Goal: Information Seeking & Learning: Learn about a topic

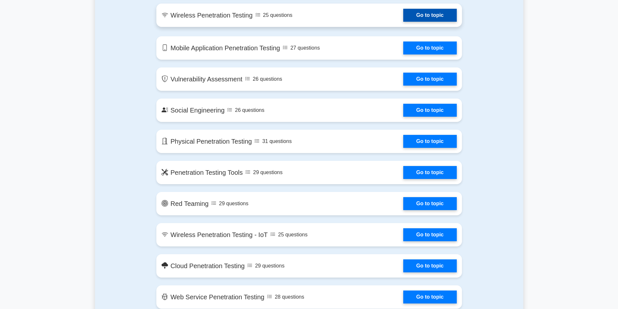
scroll to position [454, 0]
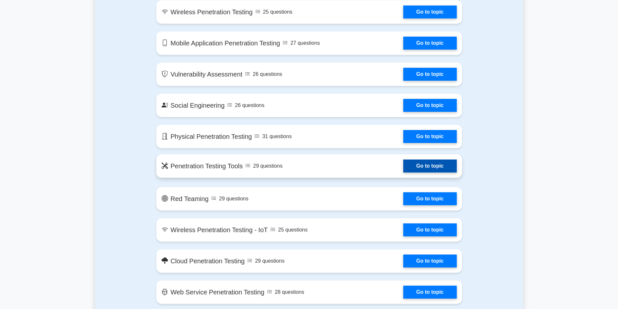
click at [424, 169] on link "Go to topic" at bounding box center [429, 166] width 53 height 13
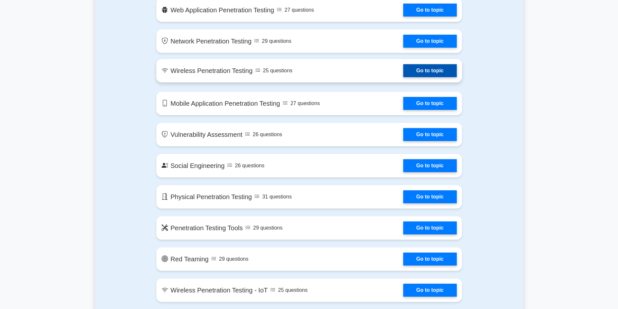
scroll to position [324, 0]
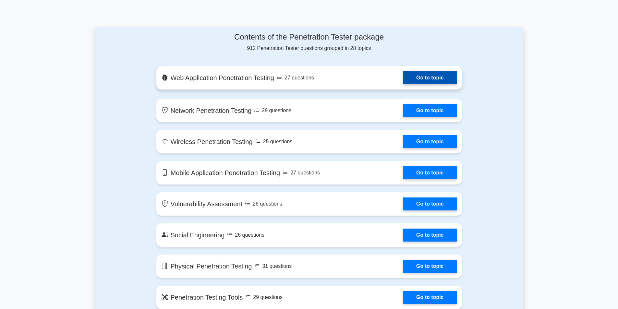
click at [417, 83] on link "Go to topic" at bounding box center [429, 77] width 53 height 13
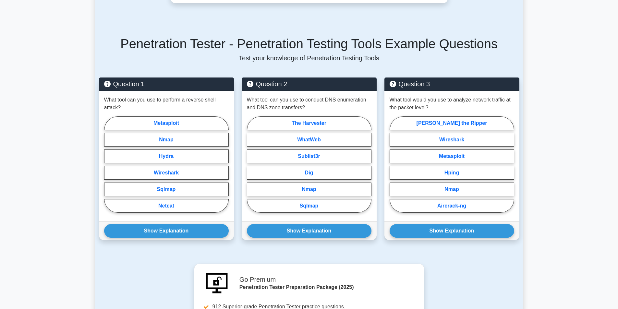
scroll to position [389, 0]
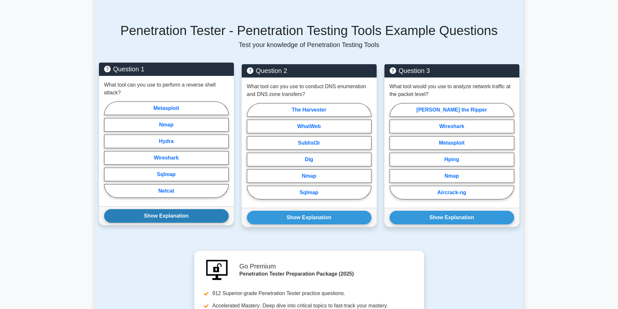
click at [187, 220] on button "Show Explanation" at bounding box center [166, 216] width 125 height 14
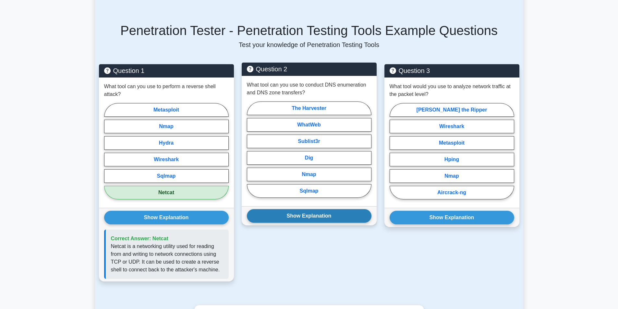
click at [318, 214] on button "Show Explanation" at bounding box center [309, 216] width 125 height 14
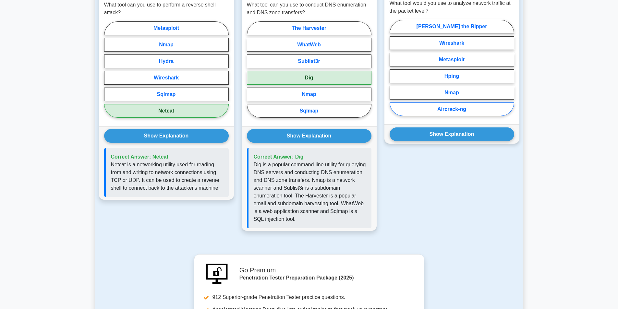
scroll to position [422, 0]
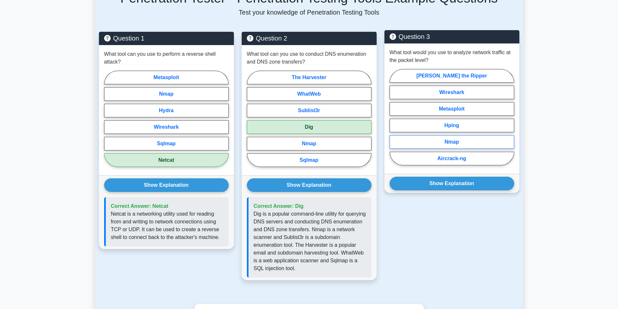
click at [470, 144] on label "Nmap" at bounding box center [451, 142] width 125 height 14
click at [394, 121] on input "Nmap" at bounding box center [391, 119] width 4 height 4
radio input "true"
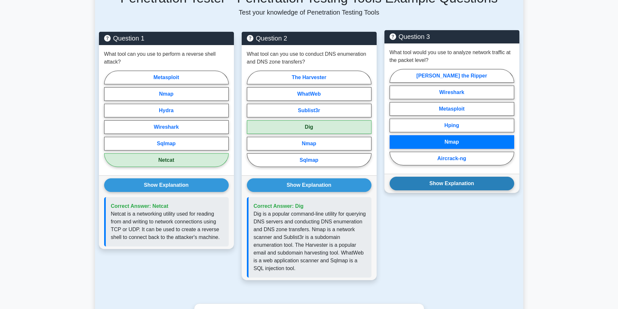
click at [495, 185] on button "Show Explanation" at bounding box center [451, 184] width 125 height 14
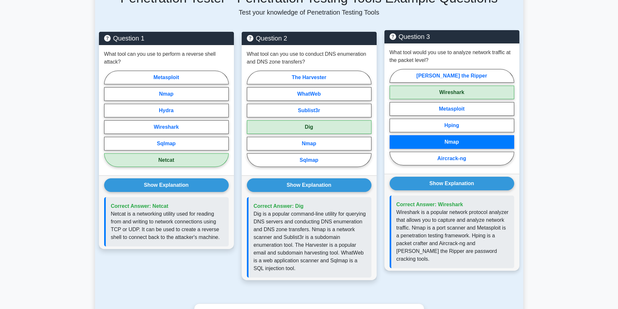
click at [471, 93] on label "Wireshark" at bounding box center [451, 93] width 125 height 14
click at [394, 117] on input "Wireshark" at bounding box center [391, 119] width 4 height 4
radio input "true"
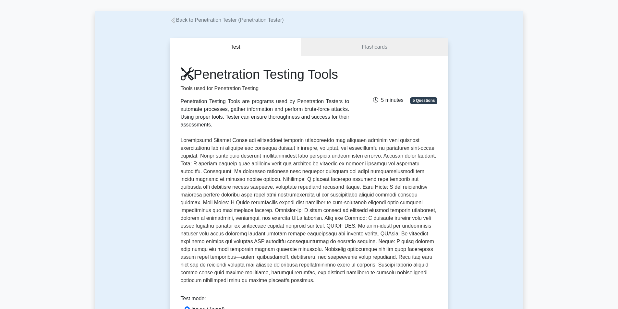
scroll to position [0, 0]
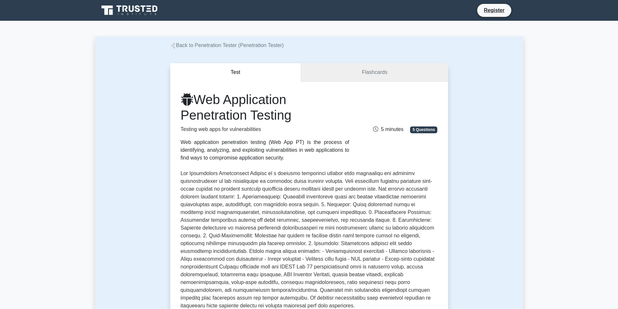
click at [380, 76] on link "Flashcards" at bounding box center [374, 72] width 147 height 18
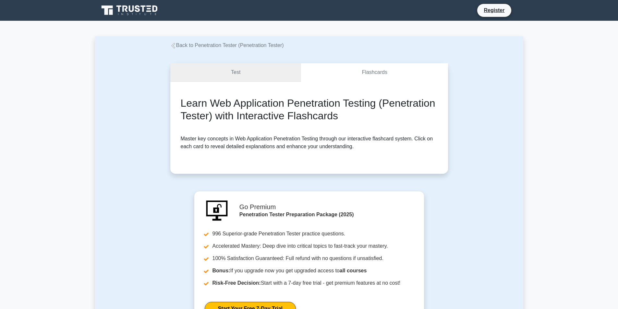
click at [255, 70] on link "Test" at bounding box center [235, 72] width 131 height 18
click at [232, 76] on link "Test" at bounding box center [235, 72] width 131 height 18
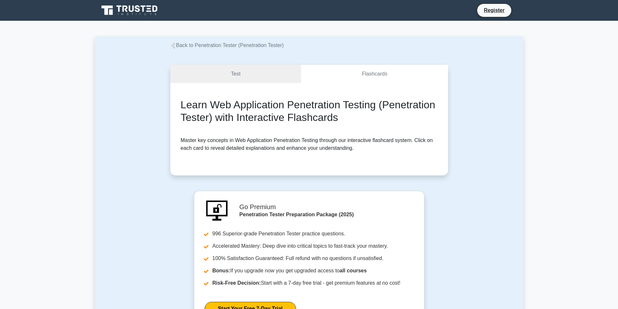
click at [180, 46] on link "Back to Penetration Tester (Penetration Tester)" at bounding box center [227, 45] width 114 height 6
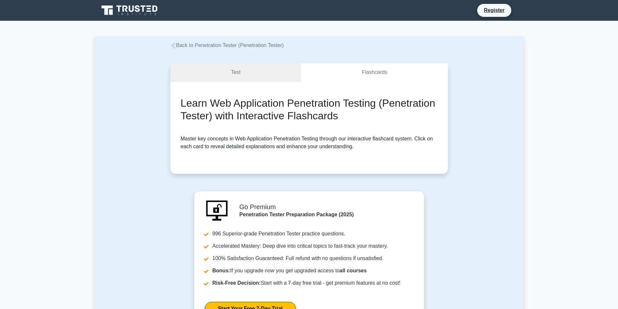
click at [250, 71] on link "Test" at bounding box center [235, 72] width 131 height 18
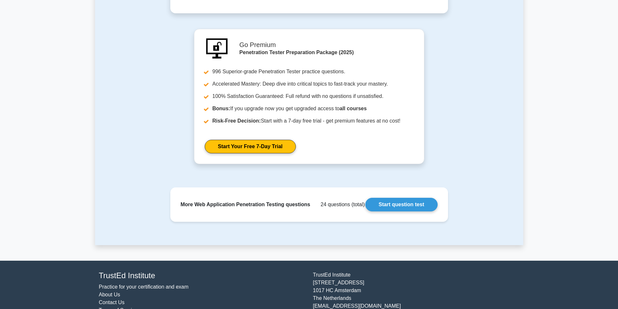
scroll to position [130, 0]
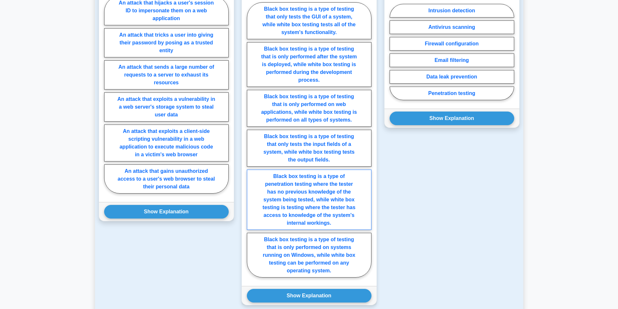
scroll to position [519, 0]
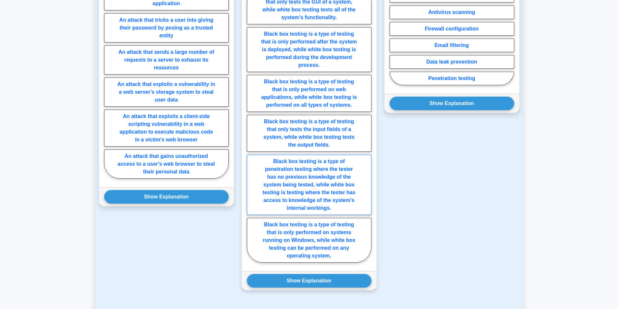
click at [344, 172] on label "Black box testing is a type of penetration testing where the tester has no prev…" at bounding box center [309, 185] width 125 height 60
click at [251, 129] on input "Black box testing is a type of penetration testing where the tester has no prev…" at bounding box center [249, 127] width 4 height 4
radio input "true"
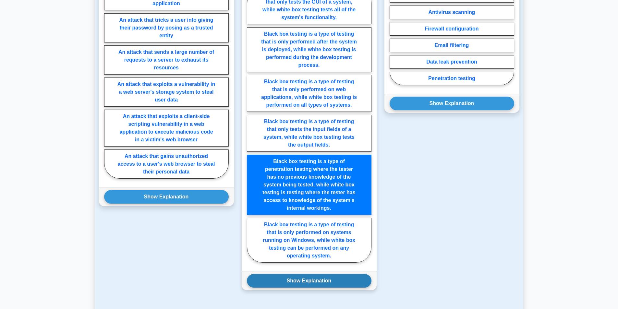
click at [351, 274] on button "Show Explanation" at bounding box center [309, 281] width 125 height 14
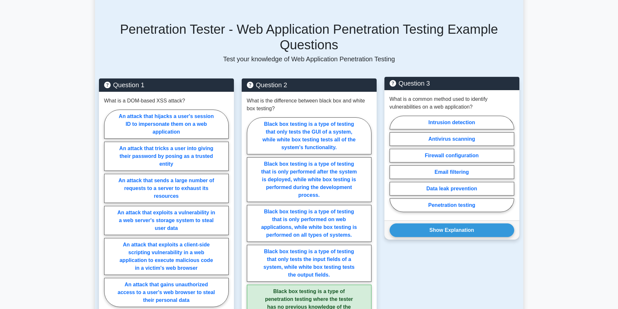
scroll to position [389, 0]
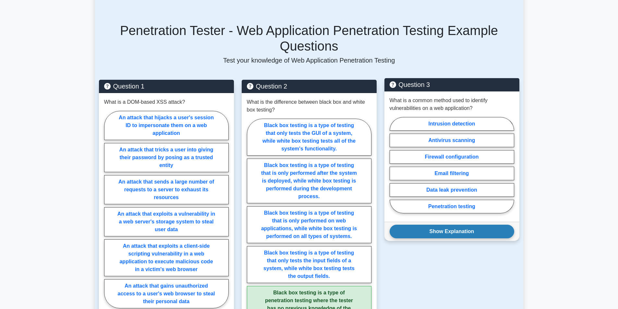
click at [487, 225] on button "Show Explanation" at bounding box center [451, 232] width 125 height 14
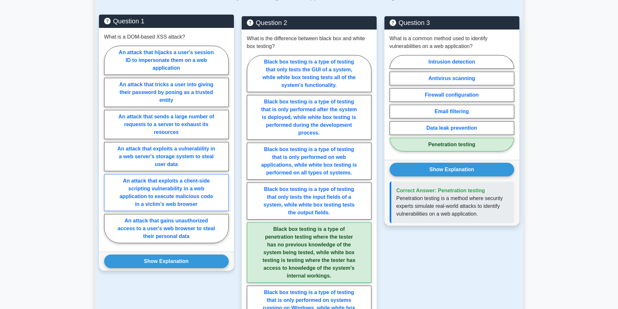
scroll to position [454, 0]
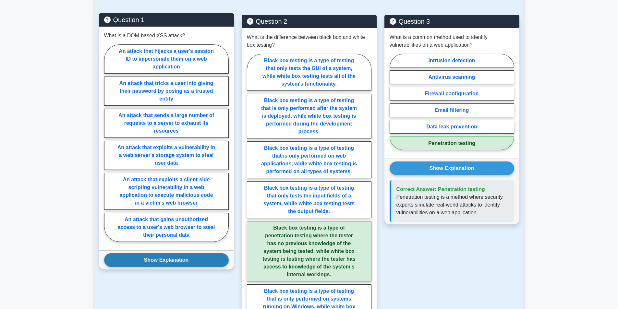
click at [187, 253] on button "Show Explanation" at bounding box center [166, 260] width 125 height 14
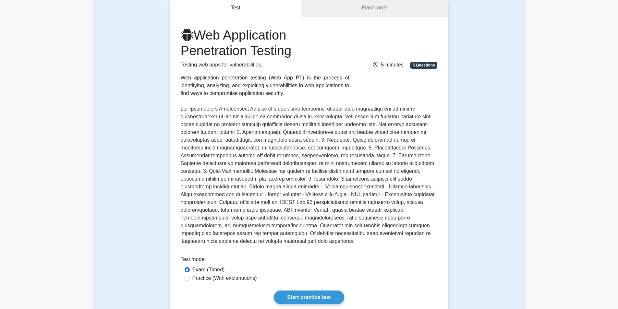
scroll to position [65, 0]
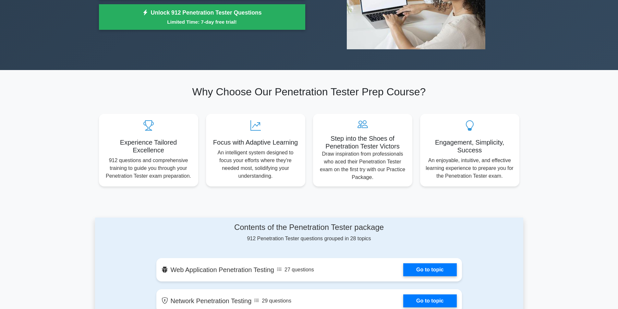
scroll to position [292, 0]
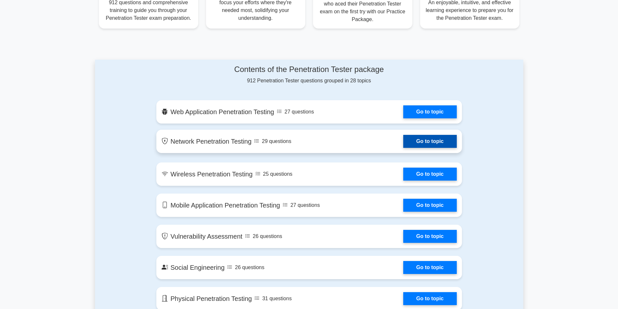
click at [419, 143] on link "Go to topic" at bounding box center [429, 141] width 53 height 13
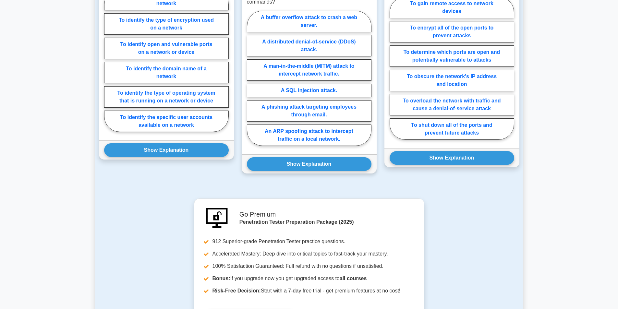
scroll to position [432, 0]
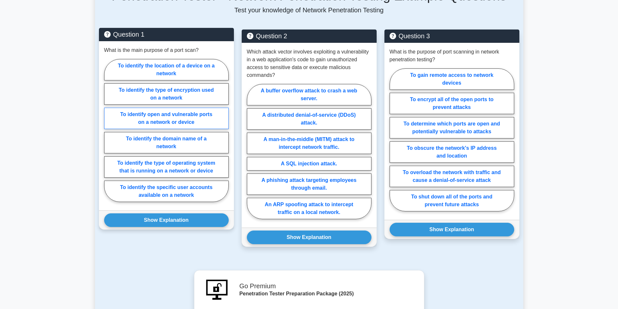
click at [175, 112] on label "To identify open and vulnerable ports on a network or device" at bounding box center [166, 118] width 125 height 21
click at [108, 130] on input "To identify open and vulnerable ports on a network or device" at bounding box center [106, 132] width 4 height 4
radio input "true"
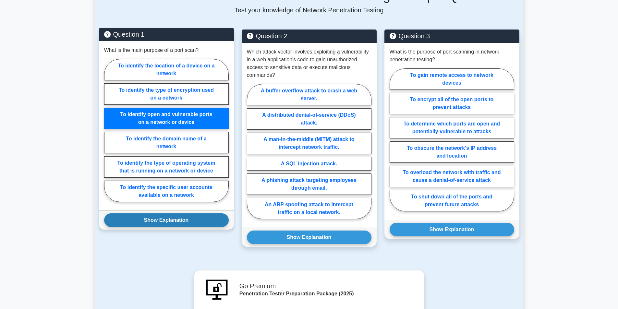
click at [186, 217] on button "Show Explanation" at bounding box center [166, 220] width 125 height 14
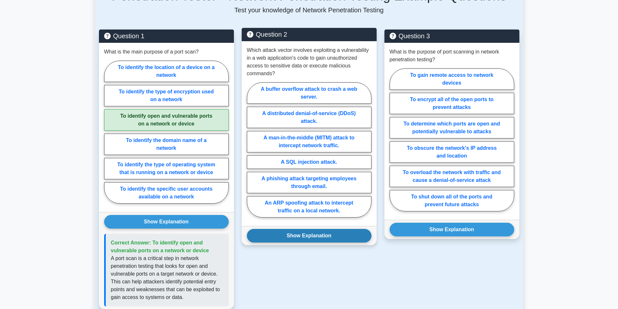
click at [337, 229] on button "Show Explanation" at bounding box center [309, 236] width 125 height 14
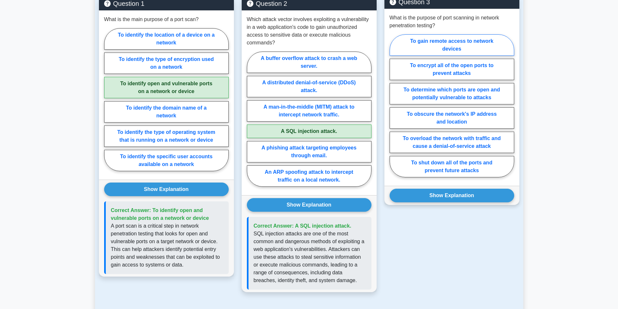
scroll to position [367, 0]
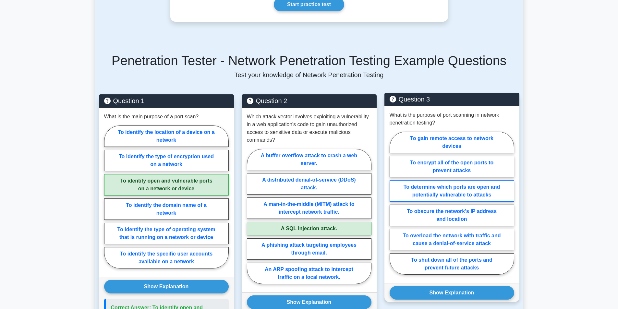
click at [474, 182] on label "To determine which ports are open and potentially vulnerable to attacks" at bounding box center [451, 190] width 125 height 21
click at [394, 203] on input "To determine which ports are open and potentially vulnerable to attacks" at bounding box center [391, 205] width 4 height 4
radio input "true"
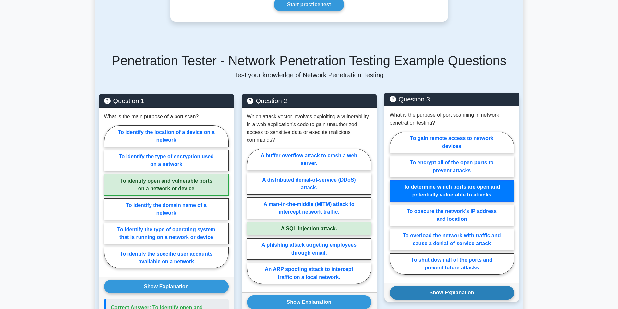
drag, startPoint x: 490, startPoint y: 289, endPoint x: 502, endPoint y: 288, distance: 12.1
click at [490, 289] on button "Show Explanation" at bounding box center [451, 293] width 125 height 14
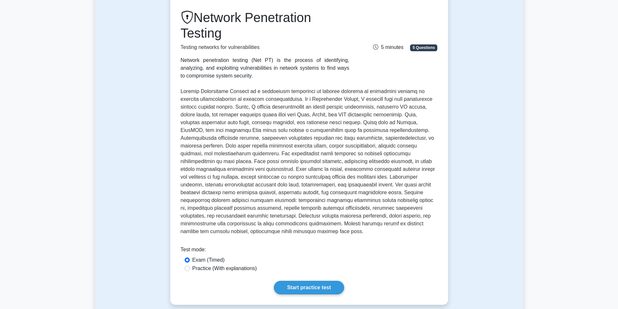
scroll to position [140, 0]
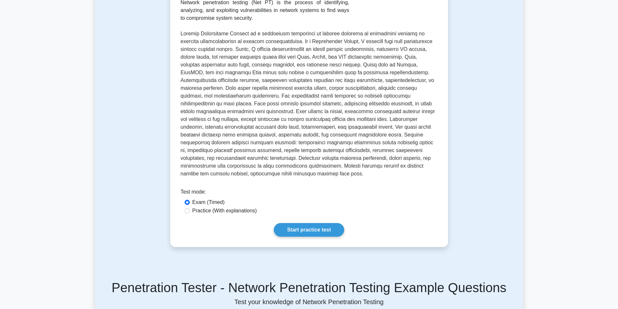
click at [223, 207] on label "Practice (With explanations)" at bounding box center [224, 211] width 65 height 8
click at [190, 208] on input "Practice (With explanations)" at bounding box center [187, 210] width 5 height 5
radio input "true"
click at [327, 224] on link "Start practice test" at bounding box center [309, 230] width 70 height 14
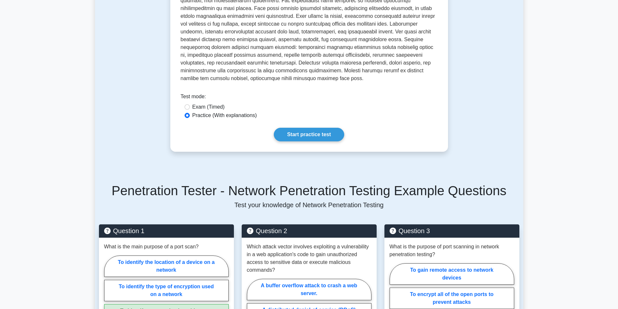
scroll to position [237, 0]
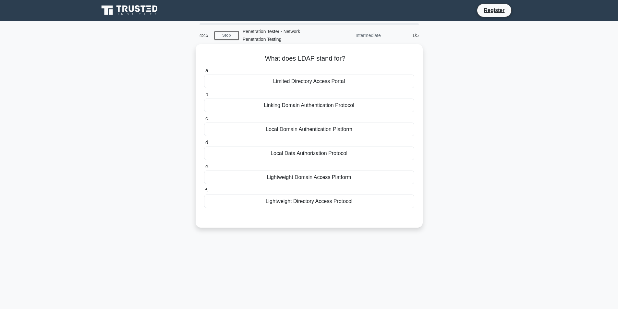
click at [331, 203] on div "Lightweight Directory Access Protocol" at bounding box center [309, 202] width 210 height 14
click at [204, 193] on input "f. Lightweight Directory Access Protocol" at bounding box center [204, 191] width 0 height 4
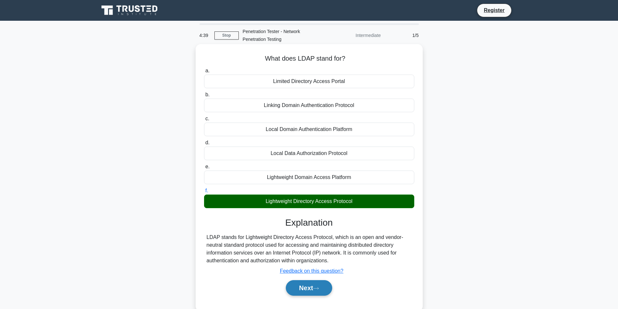
click at [308, 287] on button "Next" at bounding box center [309, 288] width 46 height 16
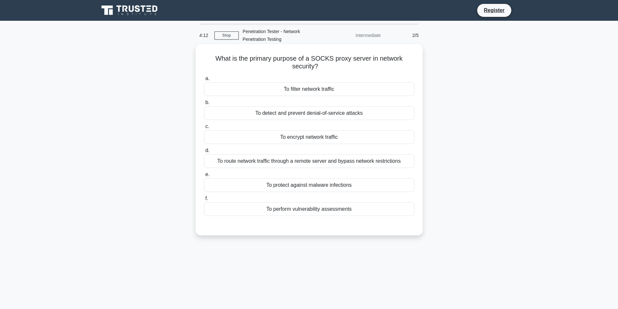
click at [317, 163] on div "To route network traffic through a remote server and bypass network restrictions" at bounding box center [309, 161] width 210 height 14
click at [204, 153] on input "d. To route network traffic through a remote server and bypass network restrict…" at bounding box center [204, 151] width 0 height 4
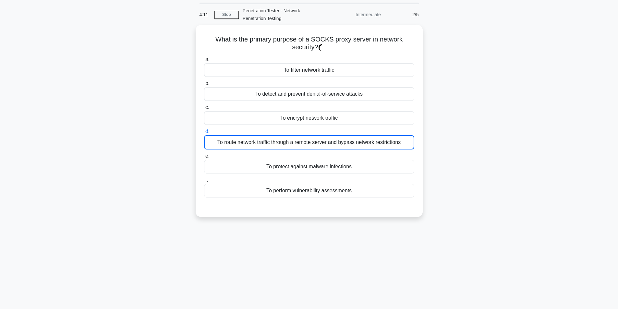
scroll to position [41, 0]
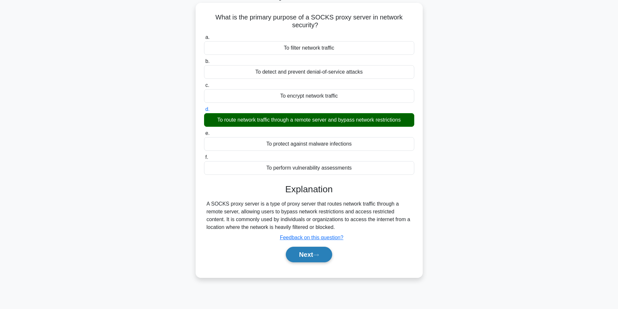
click at [305, 257] on button "Next" at bounding box center [309, 255] width 46 height 16
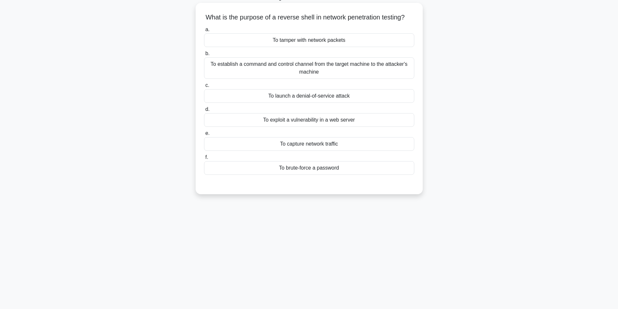
click at [345, 79] on div "To establish a command and control channel from the target machine to the attac…" at bounding box center [309, 67] width 210 height 21
click at [204, 56] on input "b. To establish a command and control channel from the target machine to the at…" at bounding box center [204, 54] width 0 height 4
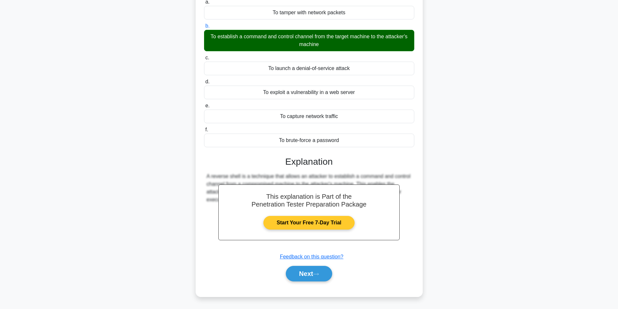
scroll to position [77, 0]
click at [307, 276] on button "Next" at bounding box center [309, 274] width 46 height 16
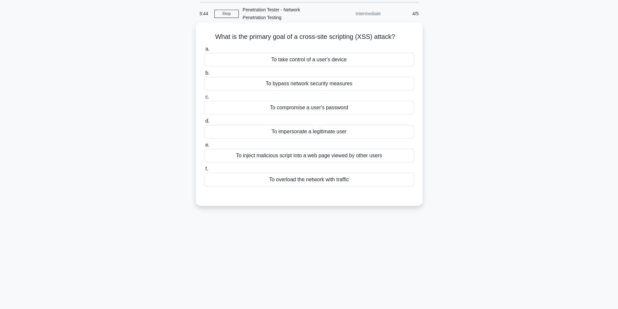
scroll to position [0, 0]
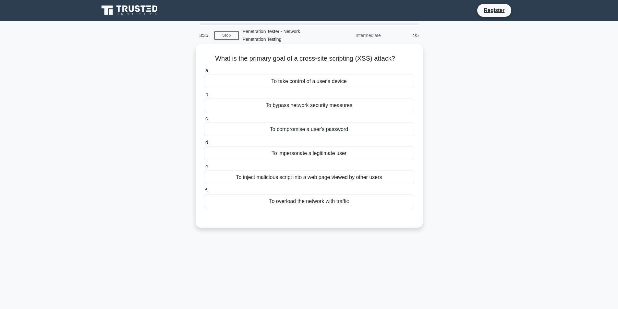
click at [292, 179] on div "To inject malicious script into a web page viewed by other users" at bounding box center [309, 178] width 210 height 14
click at [204, 169] on input "e. To inject malicious script into a web page viewed by other users" at bounding box center [204, 167] width 0 height 4
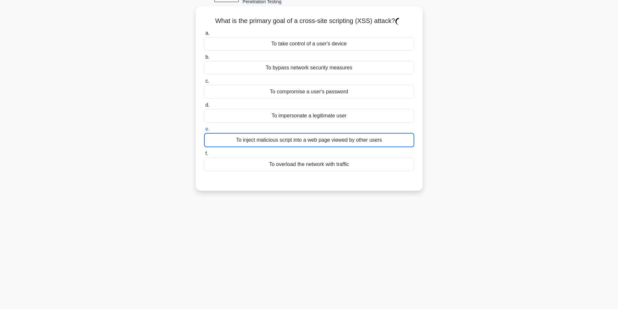
scroll to position [41, 0]
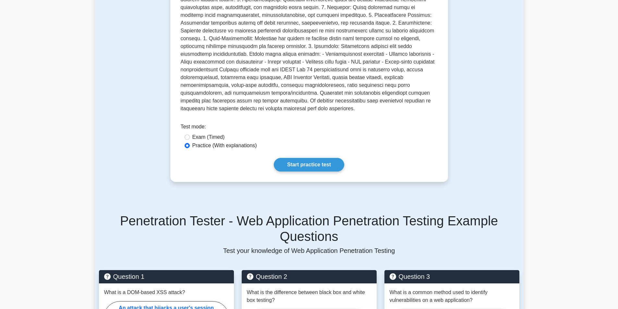
scroll to position [162, 0]
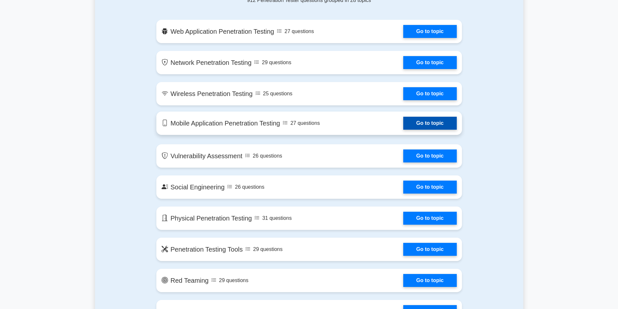
scroll to position [389, 0]
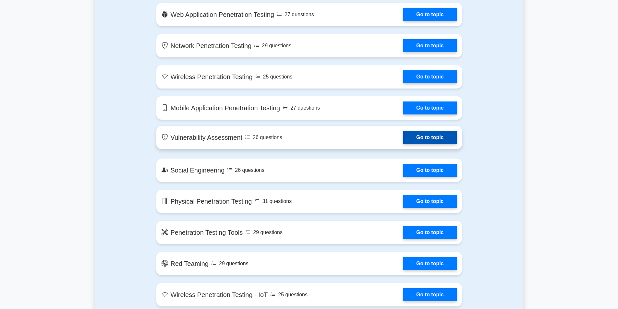
click at [429, 141] on link "Go to topic" at bounding box center [429, 137] width 53 height 13
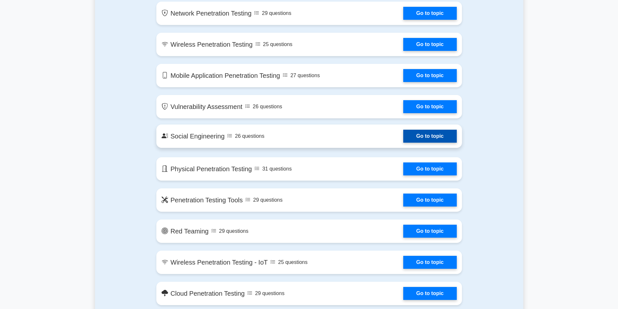
click at [422, 137] on link "Go to topic" at bounding box center [429, 136] width 53 height 13
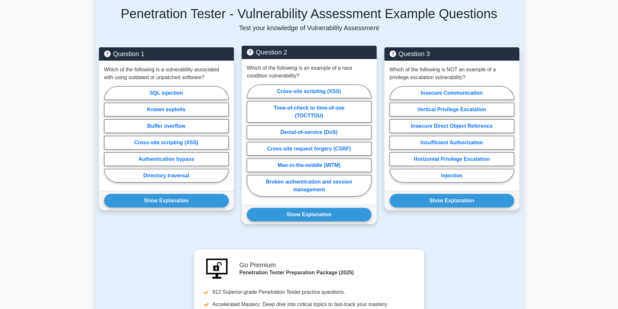
scroll to position [389, 0]
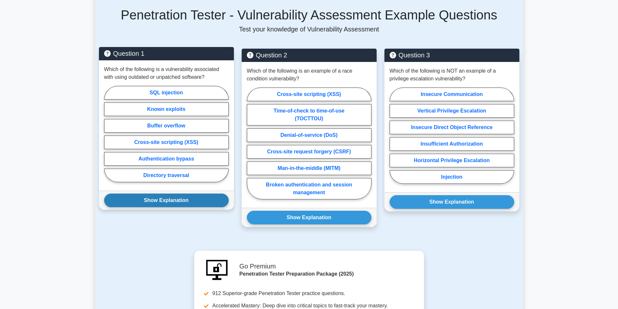
click at [186, 199] on button "Show Explanation" at bounding box center [166, 201] width 125 height 14
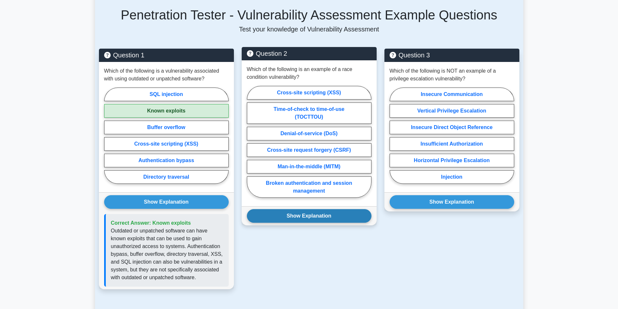
click at [334, 215] on button "Show Explanation" at bounding box center [309, 216] width 125 height 14
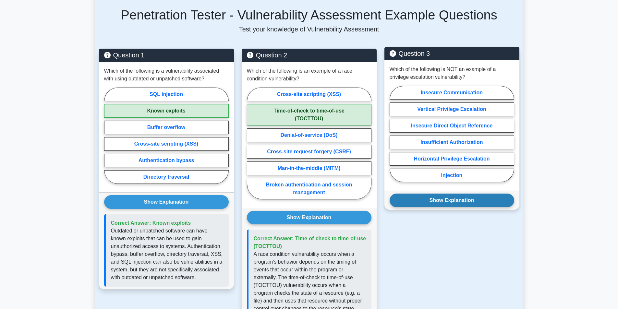
click at [493, 202] on button "Show Explanation" at bounding box center [451, 201] width 125 height 14
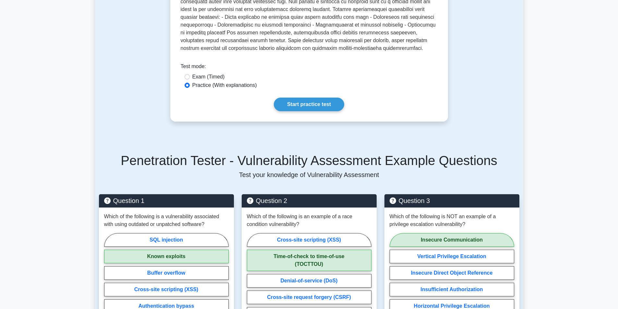
scroll to position [162, 0]
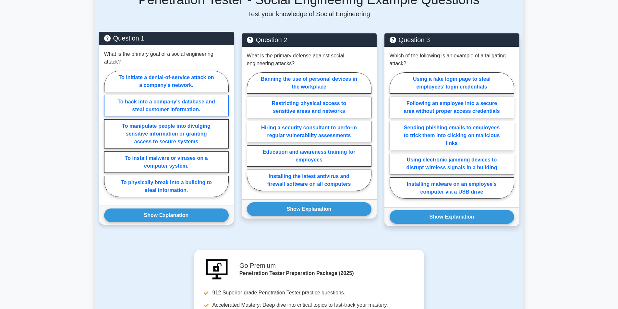
scroll to position [357, 0]
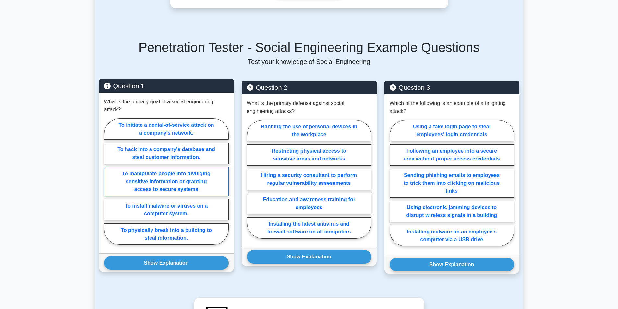
click at [182, 176] on label "To manipulate people into divulging sensitive information or granting access to…" at bounding box center [166, 181] width 125 height 29
click at [108, 181] on input "To manipulate people into divulging sensitive information or granting access to…" at bounding box center [106, 183] width 4 height 4
radio input "true"
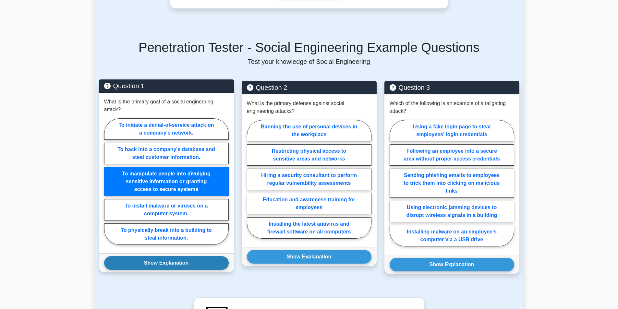
click at [188, 258] on button "Show Explanation" at bounding box center [166, 263] width 125 height 14
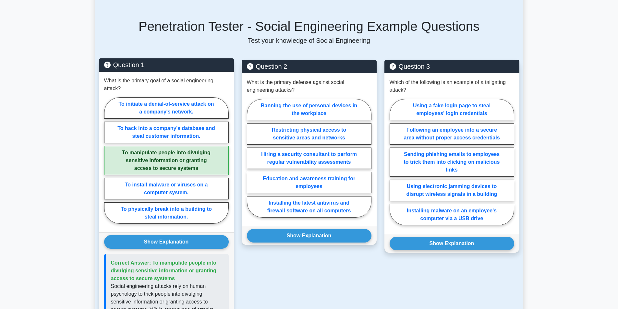
scroll to position [389, 0]
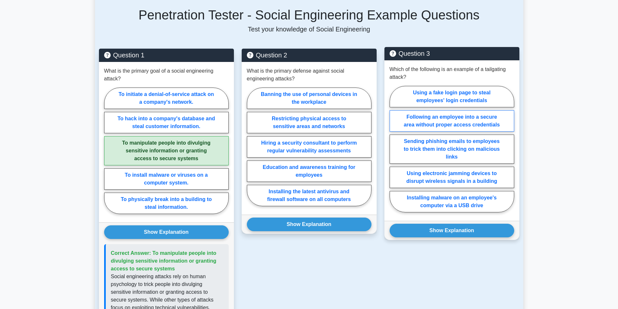
click at [454, 110] on label "Following an employee into a secure area without proper access credentials" at bounding box center [451, 120] width 125 height 21
click at [394, 149] on input "Following an employee into a secure area without proper access credentials" at bounding box center [391, 151] width 4 height 4
radio input "true"
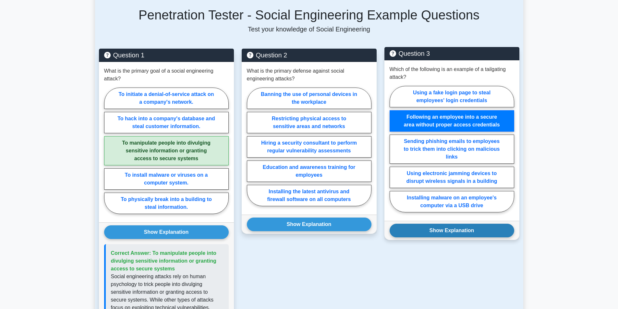
click at [471, 224] on button "Show Explanation" at bounding box center [451, 231] width 125 height 14
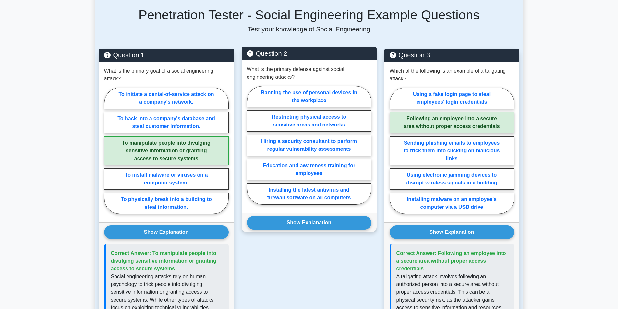
click at [320, 162] on label "Education and awareness training for employees" at bounding box center [309, 169] width 125 height 21
click at [251, 149] on input "Education and awareness training for employees" at bounding box center [249, 147] width 4 height 4
radio input "true"
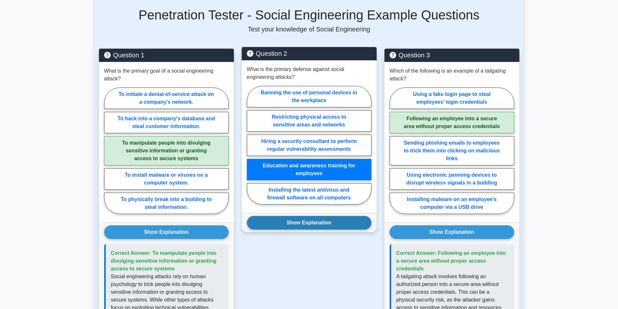
click at [332, 219] on button "Show Explanation" at bounding box center [309, 223] width 125 height 14
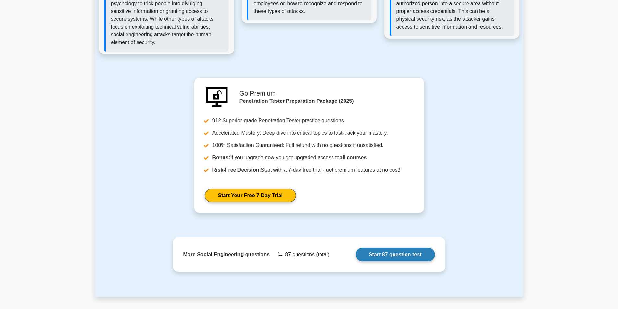
scroll to position [737, 0]
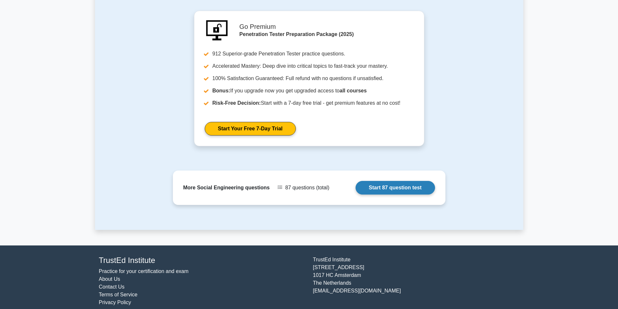
click at [397, 182] on link "Start 87 question test" at bounding box center [394, 188] width 79 height 14
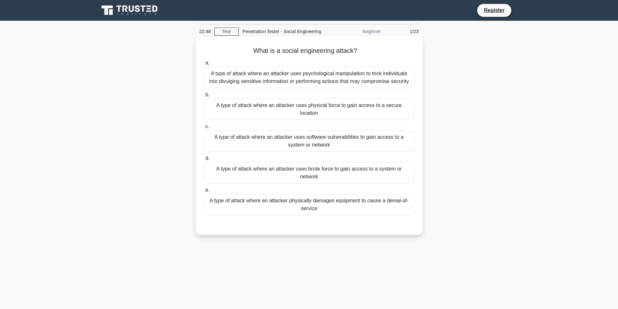
click at [313, 81] on div "A type of attack where an attacker uses psychological manipulation to trick ind…" at bounding box center [309, 77] width 210 height 21
click at [204, 65] on input "a. A type of attack where an attacker uses psychological manipulation to trick …" at bounding box center [204, 63] width 0 height 4
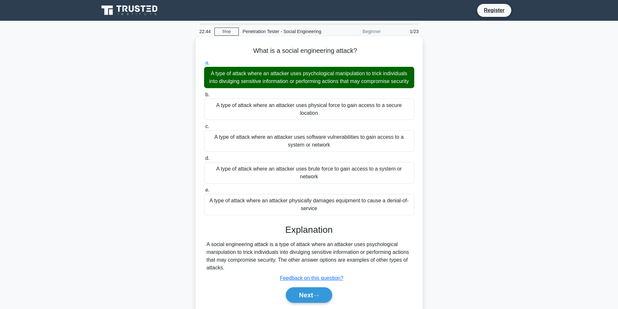
scroll to position [41, 0]
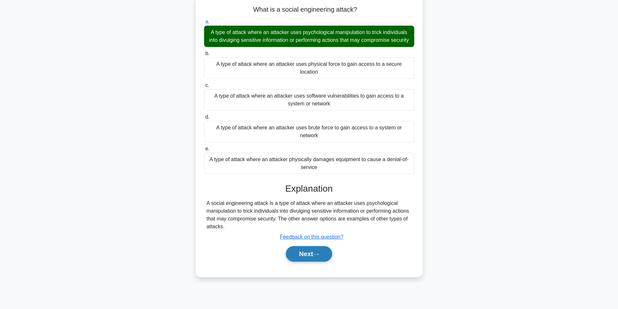
click at [317, 253] on icon at bounding box center [315, 254] width 5 height 2
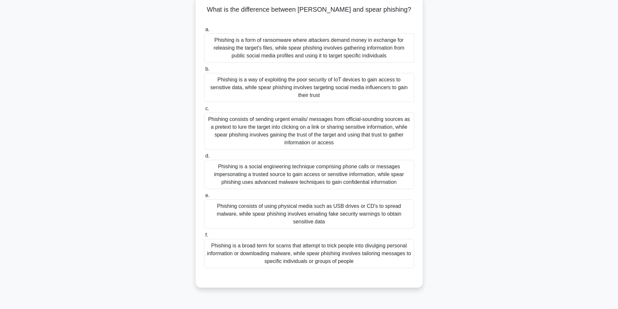
click at [259, 239] on div "Phishing is a broad term for scams that attempt to trick people into divulging …" at bounding box center [309, 253] width 210 height 29
click at [204, 234] on input "f. Phishing is a broad term for scams that attempt to trick people into divulgi…" at bounding box center [204, 235] width 0 height 4
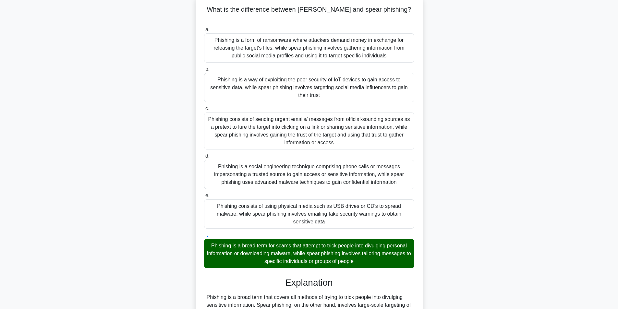
scroll to position [92, 0]
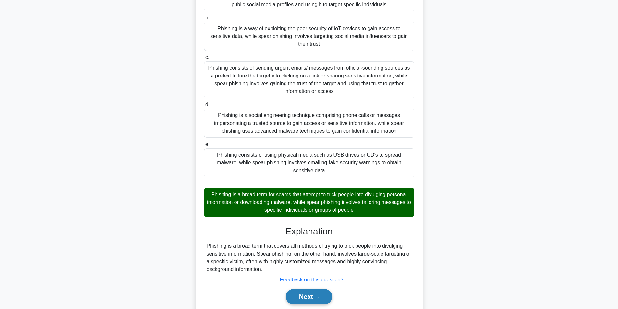
click at [311, 289] on button "Next" at bounding box center [309, 297] width 46 height 16
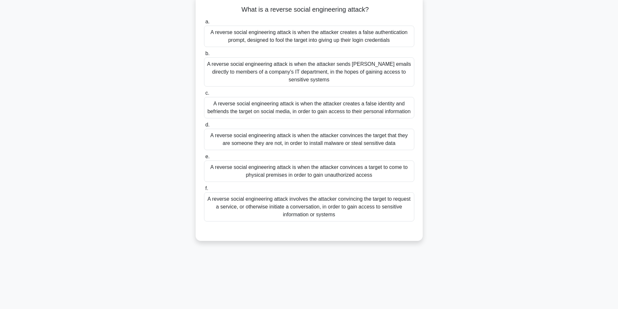
scroll to position [41, 0]
click at [241, 34] on div "A reverse social engineering attack is when the attacker creates a false authen…" at bounding box center [309, 36] width 210 height 21
click at [204, 24] on input "a. A reverse social engineering attack is when the attacker creates a false aut…" at bounding box center [204, 22] width 0 height 4
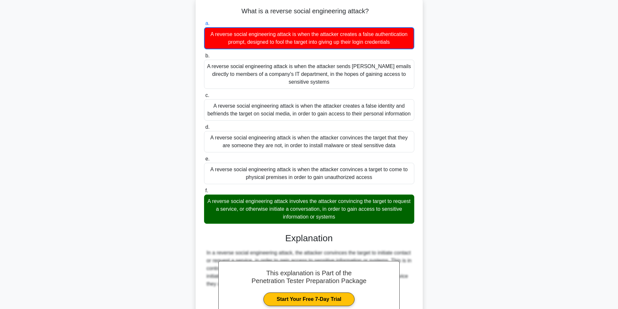
click at [441, 231] on div "What is a reverse social engineering attack? .spinner_0XTQ{transform-origin:cen…" at bounding box center [309, 189] width 428 height 384
